Goal: Transaction & Acquisition: Obtain resource

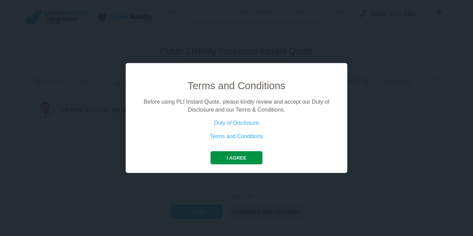
click at [238, 160] on button "I agree" at bounding box center [236, 158] width 52 height 13
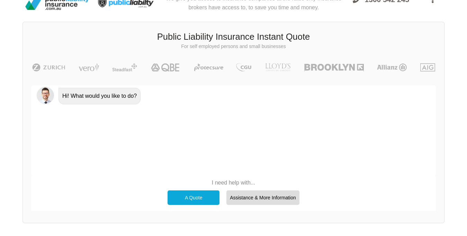
scroll to position [48, 0]
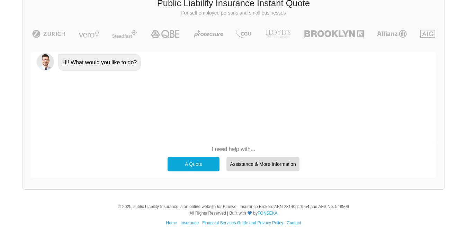
click at [197, 163] on div "A Quote" at bounding box center [193, 164] width 52 height 15
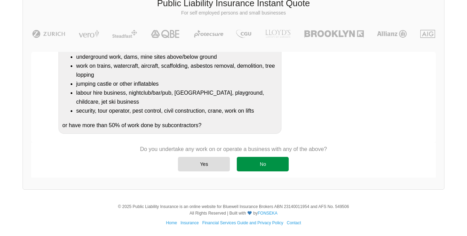
click at [271, 160] on div "No" at bounding box center [263, 164] width 52 height 15
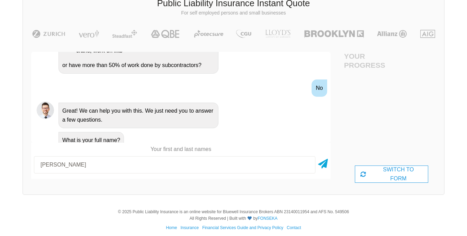
scroll to position [53, 0]
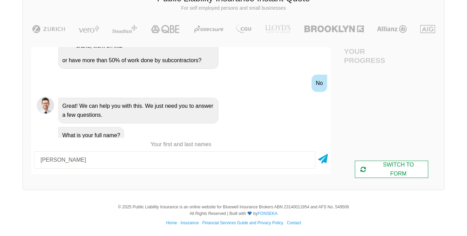
type input "[PERSON_NAME]"
click at [399, 168] on div "SWITCH TO FORM" at bounding box center [392, 169] width 74 height 17
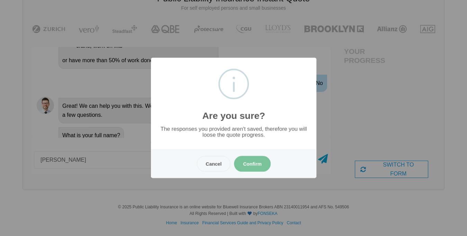
click at [255, 163] on button "Confirm" at bounding box center [252, 164] width 37 height 16
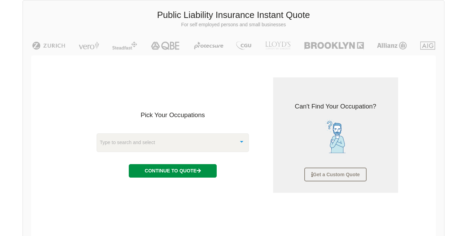
scroll to position [88, 0]
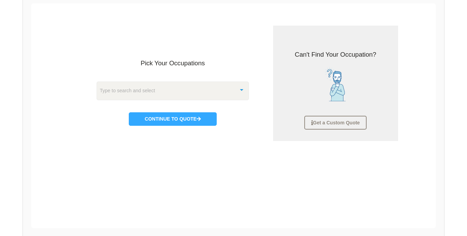
click at [156, 94] on div "Type to search and select" at bounding box center [173, 91] width 152 height 19
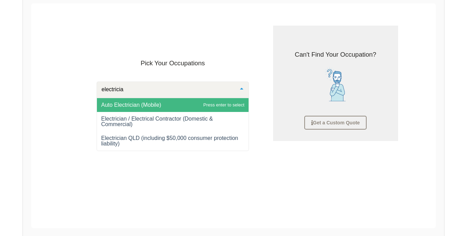
type input "electrician"
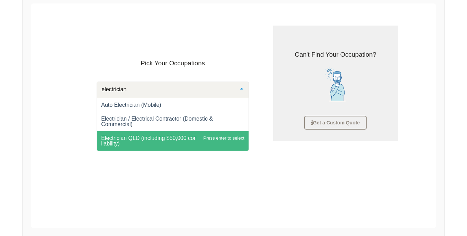
click at [183, 141] on span "Electrician QLD (including $50,000 consumer protection liability)" at bounding box center [170, 140] width 138 height 11
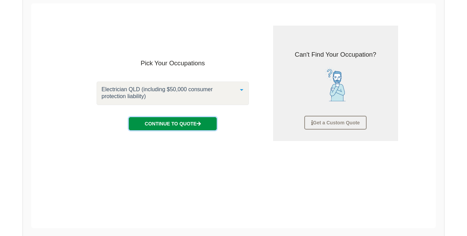
click at [177, 120] on button "Continue to Quote" at bounding box center [173, 123] width 88 height 13
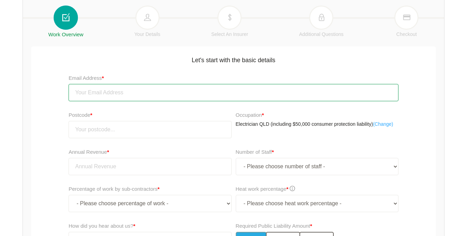
click at [95, 93] on input "email" at bounding box center [234, 92] width 330 height 17
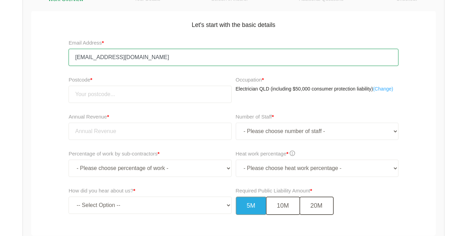
type input "[EMAIL_ADDRESS][DOMAIN_NAME]"
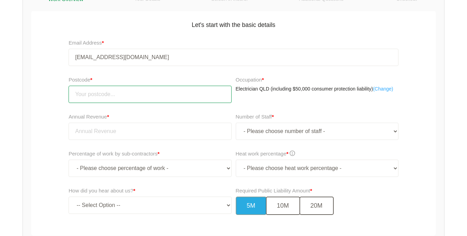
click at [99, 95] on input "number" at bounding box center [150, 94] width 163 height 17
type input "4113"
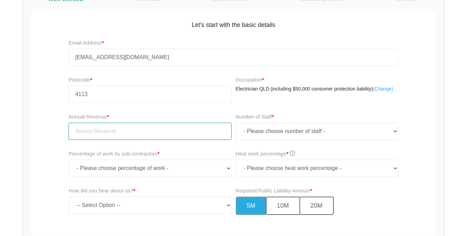
click at [108, 132] on input "tel" at bounding box center [150, 131] width 163 height 17
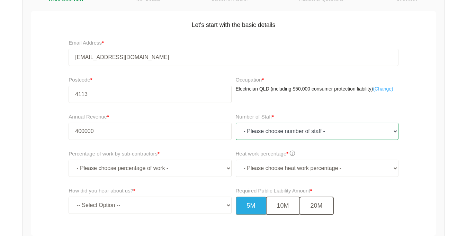
type input "400,000.00"
select select "1"
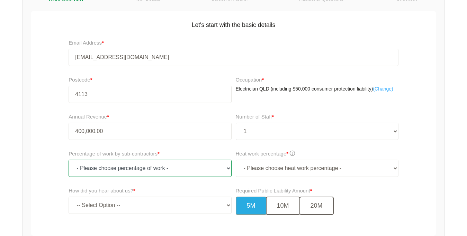
select select "10-19.99"
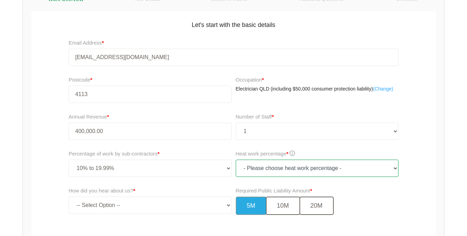
scroll to position [200, 0]
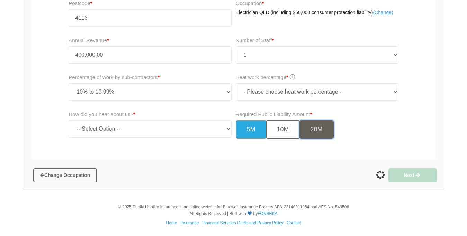
click at [312, 129] on button "20M" at bounding box center [316, 129] width 34 height 18
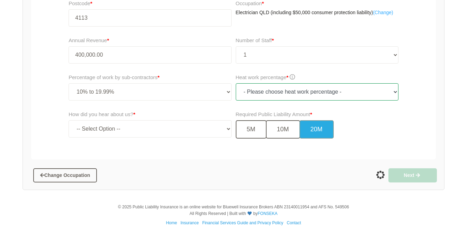
click at [236, 83] on select "- Please choose heat work percentage - 0% 0 to 5% Above 5%" at bounding box center [317, 91] width 163 height 17
select select "0"
click option "0%" at bounding box center [0, 0] width 0 height 0
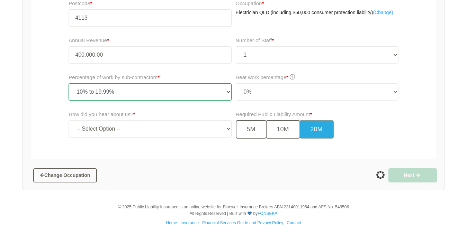
click at [69, 83] on select "- Please choose percentage of work - 0% 0 to 9.99% 10% to 19.99% 20% to 29.99% …" at bounding box center [150, 91] width 163 height 17
select select "0-9.99"
click option "0 to 9.99%" at bounding box center [0, 0] width 0 height 0
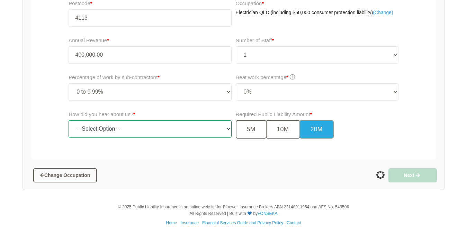
click at [69, 120] on select "-- Select Option -- TV Commercial Google Search Bing Search Referred by Someone…" at bounding box center [150, 128] width 163 height 17
select select "google"
click option "Google Search" at bounding box center [0, 0] width 0 height 0
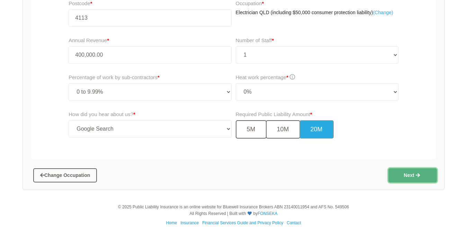
click at [418, 175] on icon "button" at bounding box center [417, 175] width 7 height 5
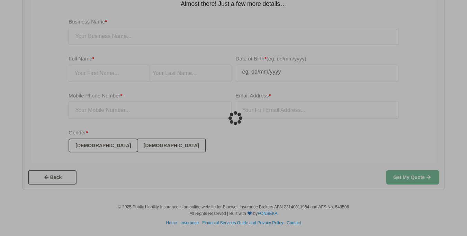
scroll to position [17, 0]
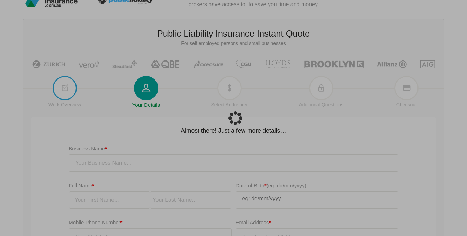
type input "[EMAIL_ADDRESS][DOMAIN_NAME]"
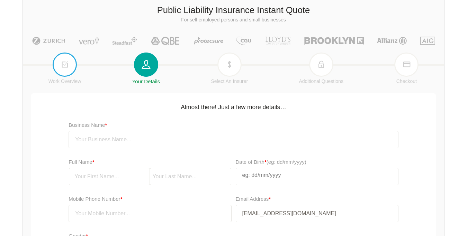
scroll to position [53, 0]
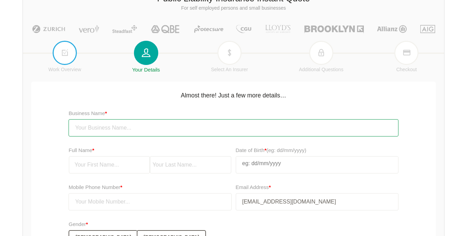
click at [96, 127] on input "text" at bounding box center [234, 127] width 330 height 17
click at [87, 126] on input "GHYElectrical" at bounding box center [234, 127] width 330 height 17
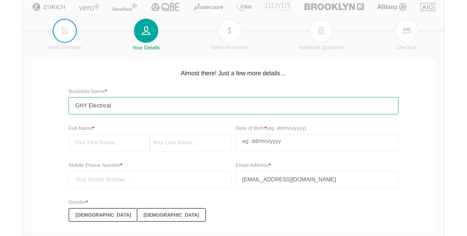
scroll to position [88, 0]
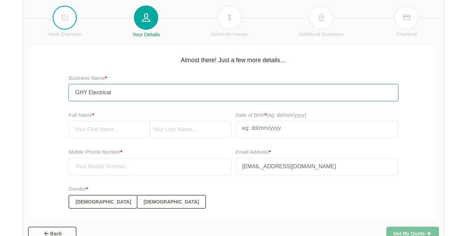
type input "GHY Electrical"
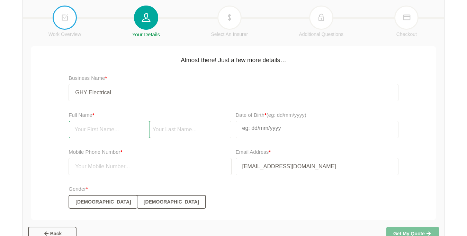
click at [92, 128] on input "text" at bounding box center [109, 129] width 81 height 17
type input "[PERSON_NAME]"
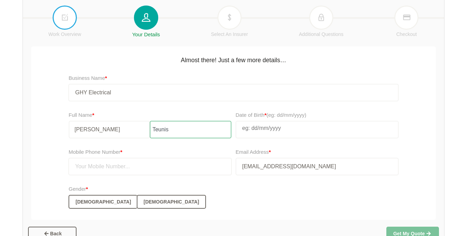
type input "Teunis"
select select "7"
select select "2007"
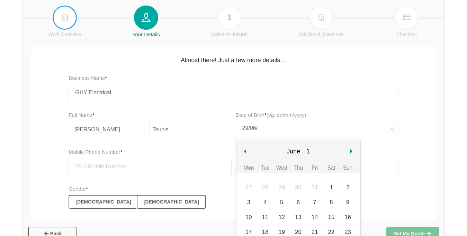
type input "29/06/1"
select select "5"
select select "1"
type input "[DATE]"
select select "19"
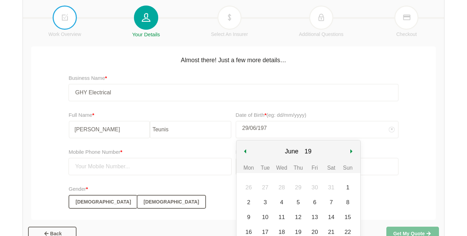
type input "[DATE]"
select select "1976"
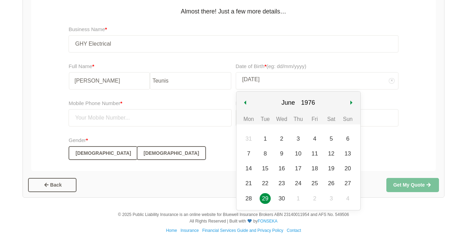
scroll to position [144, 0]
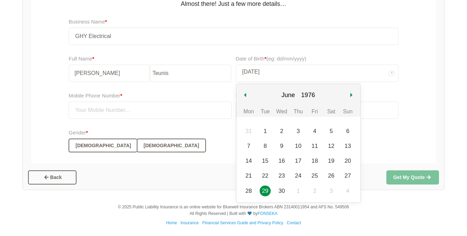
type input "[DATE]"
click at [268, 191] on div "29" at bounding box center [264, 191] width 11 height 11
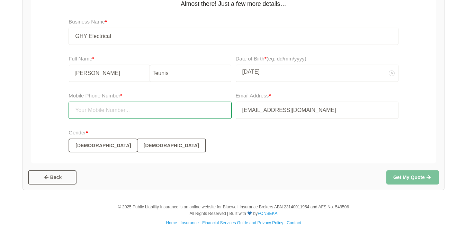
click at [106, 110] on input "text" at bounding box center [150, 110] width 163 height 17
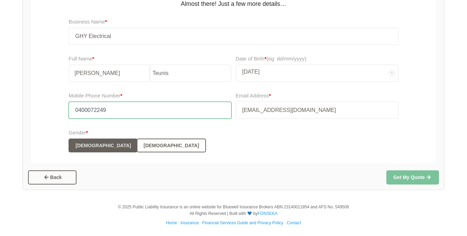
type input "0400072249"
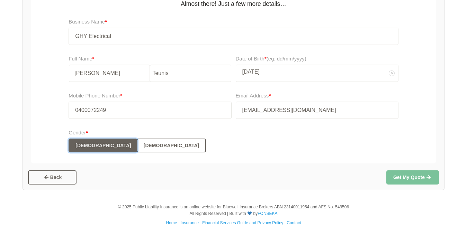
click at [86, 146] on button "[DEMOGRAPHIC_DATA]" at bounding box center [103, 146] width 69 height 14
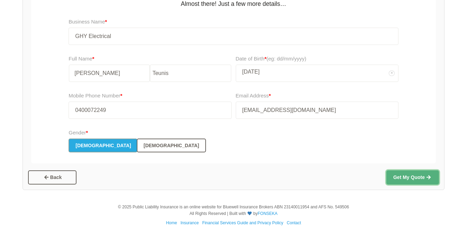
click at [421, 180] on button "Get My Quote" at bounding box center [412, 178] width 53 height 14
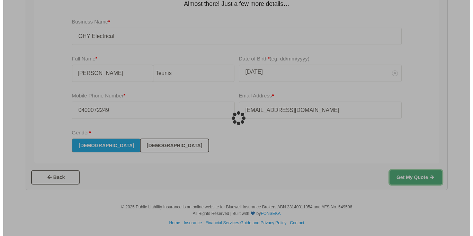
scroll to position [0, 0]
